Goal: Task Accomplishment & Management: Manage account settings

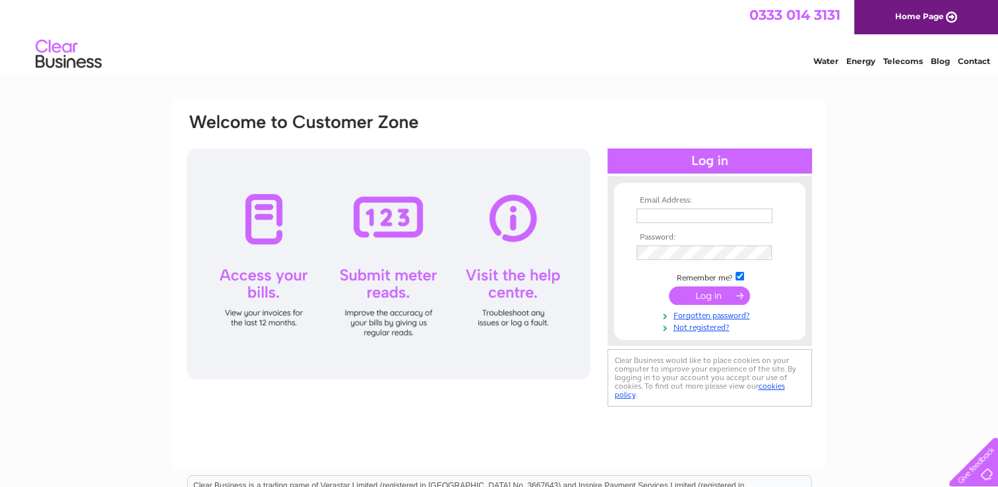
type input "iain@qpbc.org"
click at [605, 398] on td "Clear Business would like to place cookies on your computer to improve your exp…" at bounding box center [708, 379] width 208 height 64
click at [709, 297] on input "submit" at bounding box center [709, 295] width 81 height 18
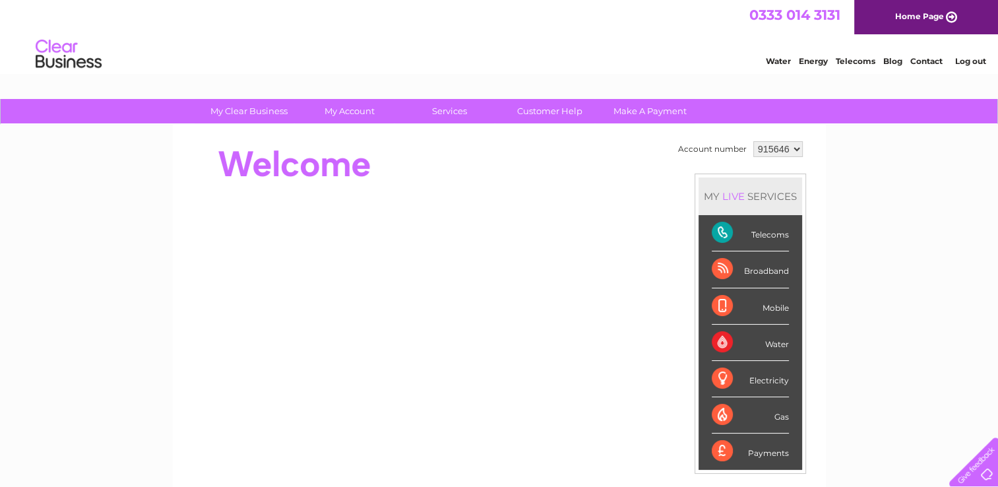
click at [764, 233] on div "Telecoms" at bounding box center [750, 233] width 77 height 36
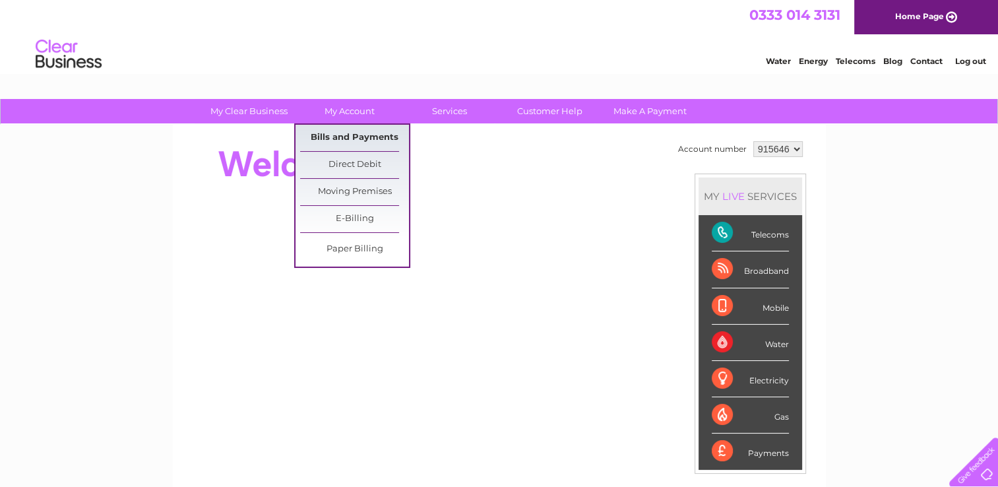
click at [355, 133] on link "Bills and Payments" at bounding box center [354, 138] width 109 height 26
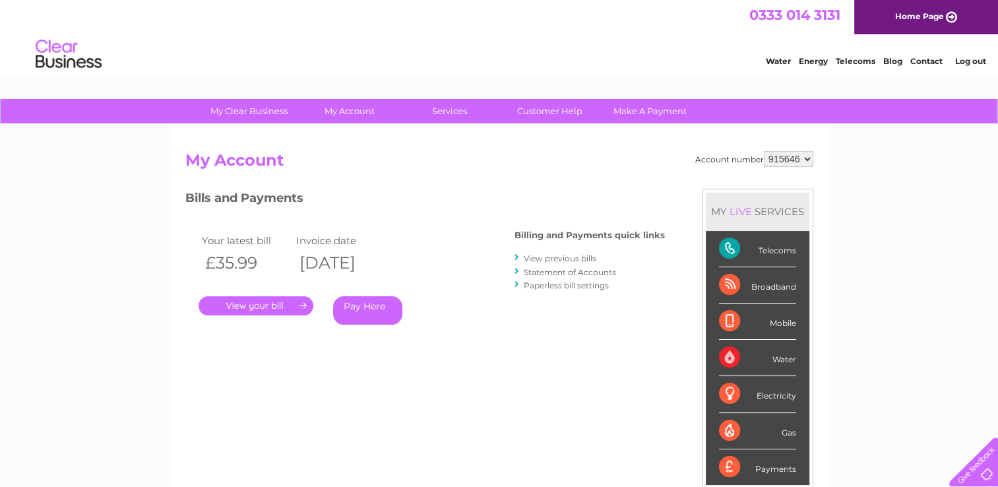
click at [285, 304] on link "." at bounding box center [255, 305] width 115 height 19
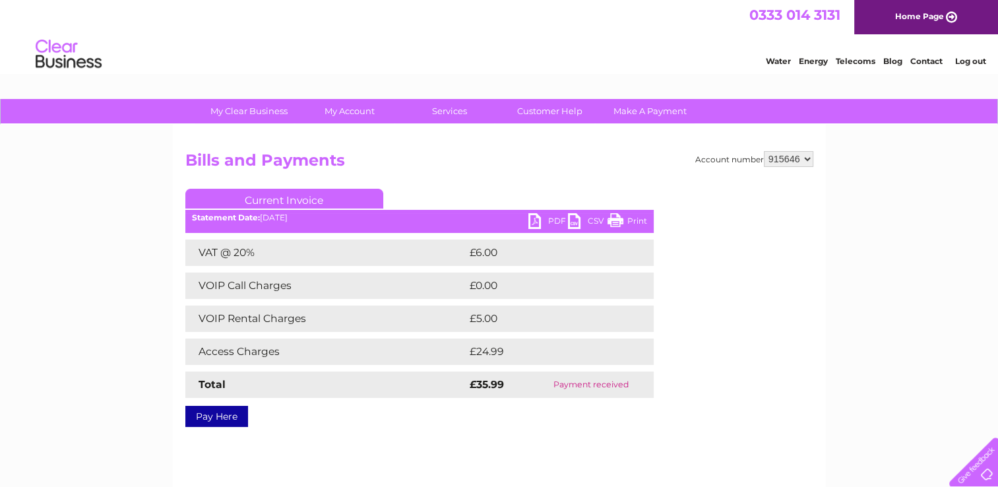
click at [628, 149] on div "Account number 915646 Bills and Payments Current Invoice PDF CSV Print VAT @ 20%" at bounding box center [499, 309] width 653 height 369
